Goal: Find specific page/section: Find specific page/section

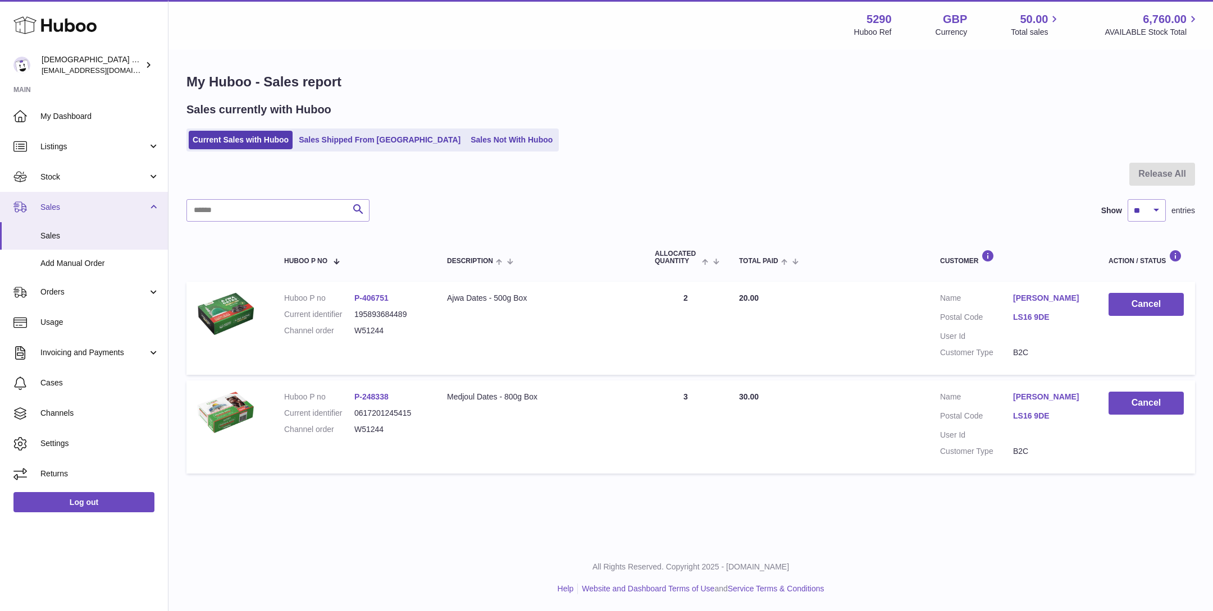
click at [86, 203] on span "Sales" at bounding box center [93, 207] width 107 height 11
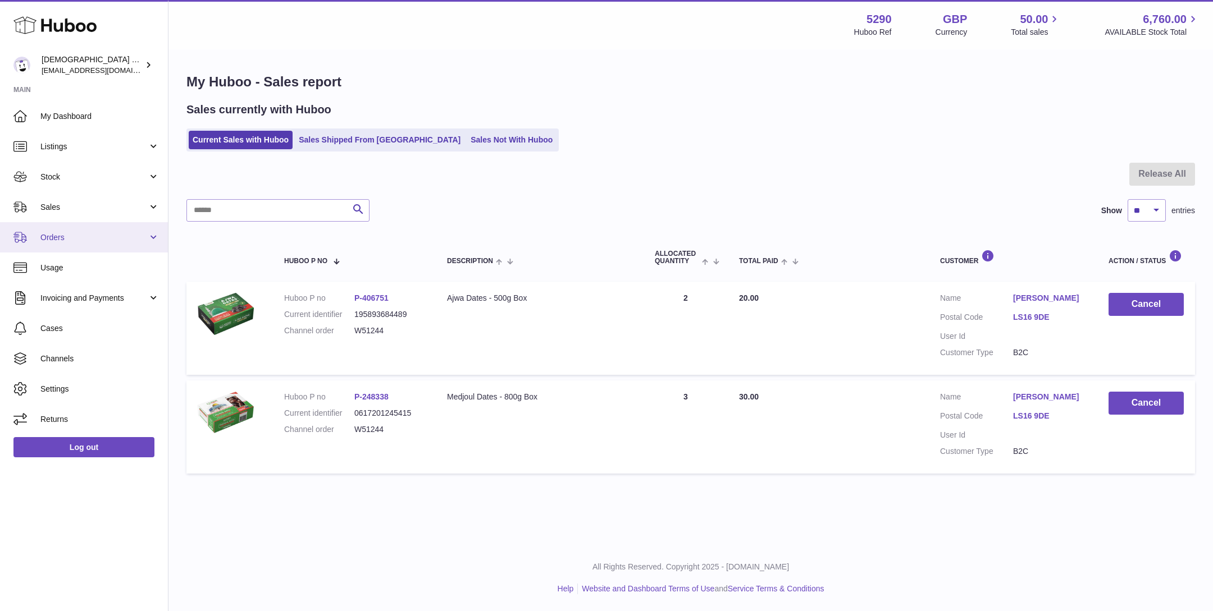
click at [82, 235] on span "Orders" at bounding box center [93, 237] width 107 height 11
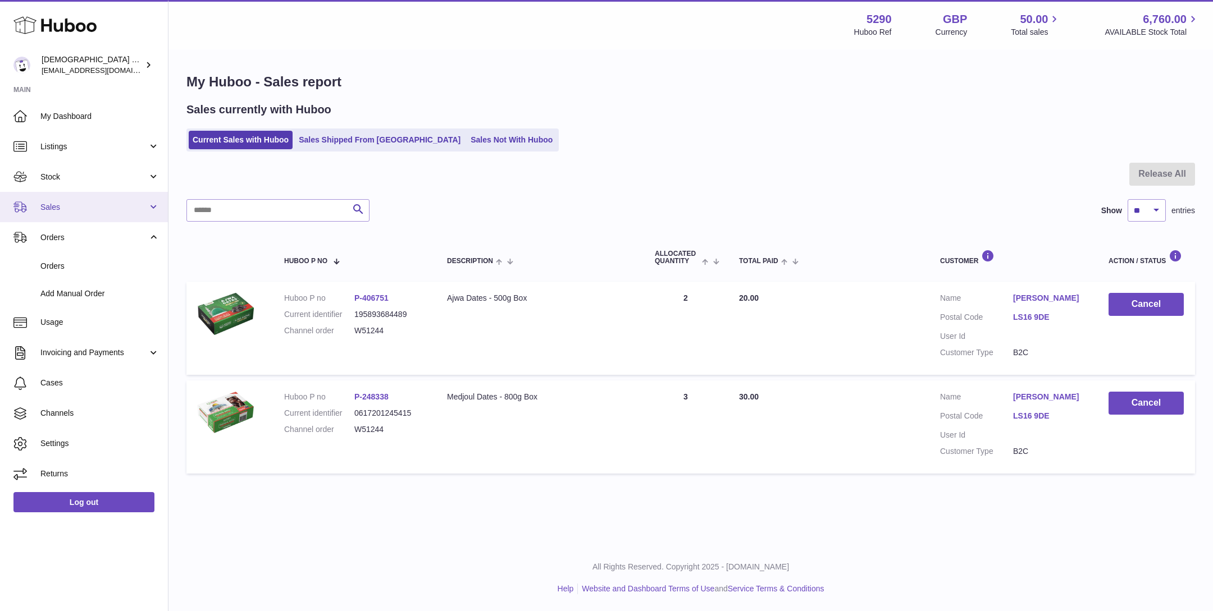
click at [91, 213] on link "Sales" at bounding box center [84, 207] width 168 height 30
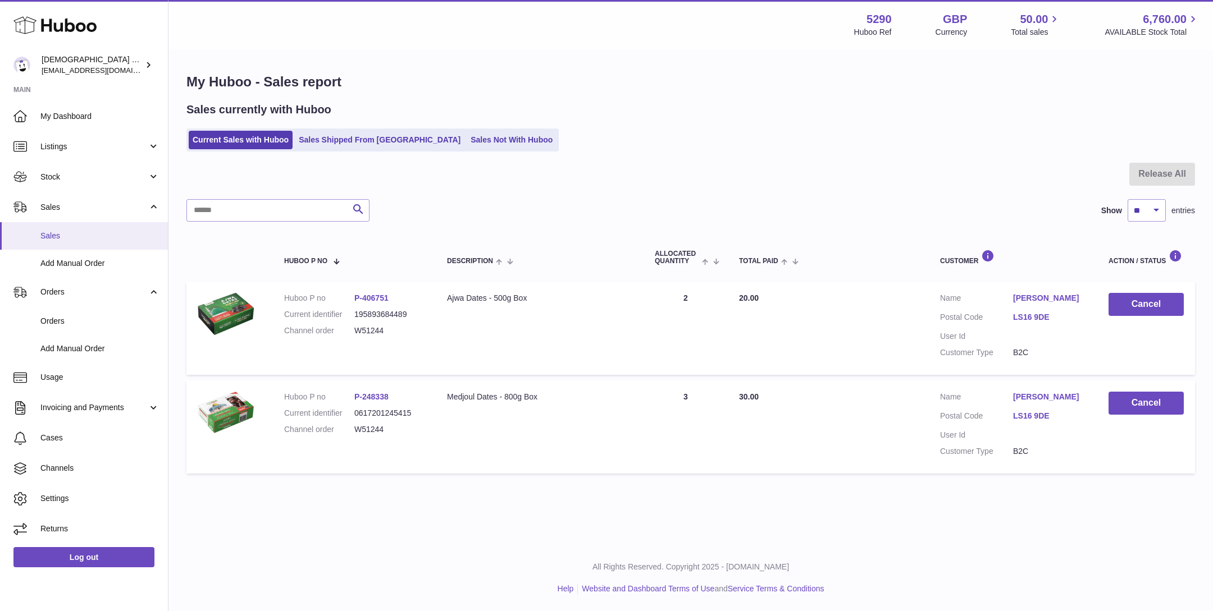
click at [86, 238] on span "Sales" at bounding box center [99, 236] width 119 height 11
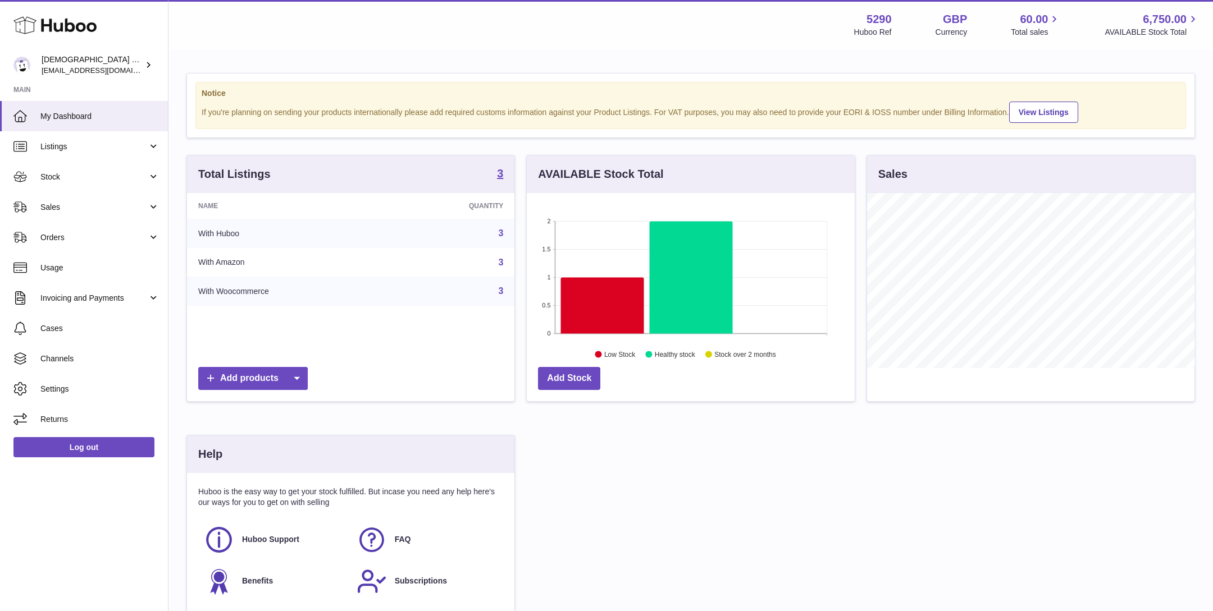
scroll to position [175, 327]
click at [40, 205] on span "Sales" at bounding box center [93, 207] width 107 height 11
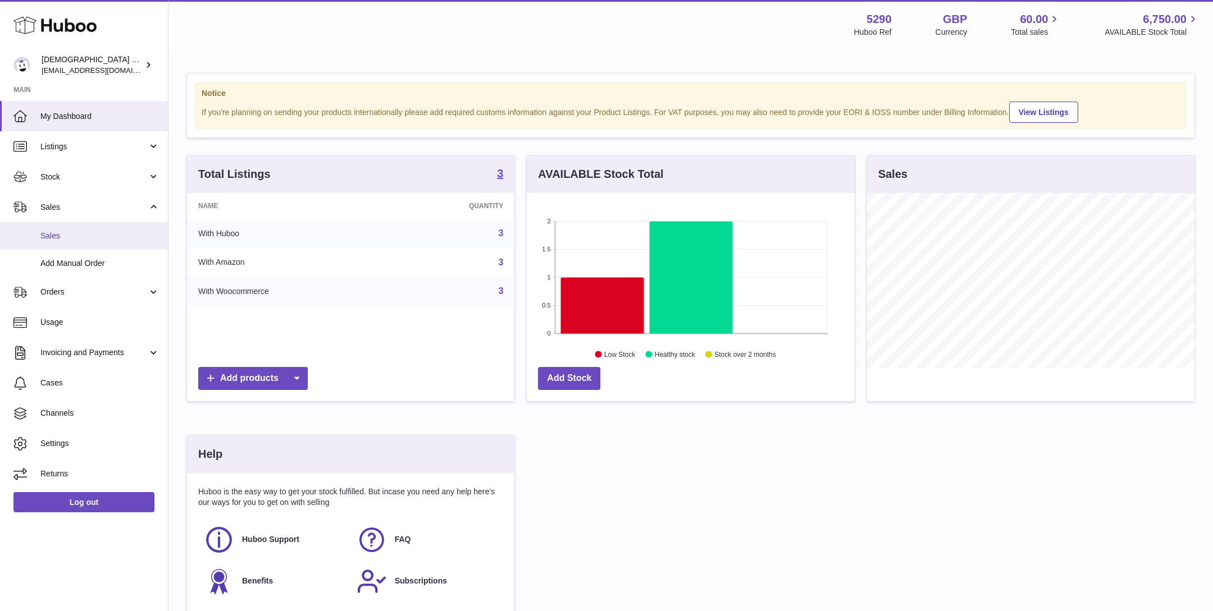
click at [40, 239] on span "Sales" at bounding box center [99, 236] width 119 height 11
